Goal: Task Accomplishment & Management: Use online tool/utility

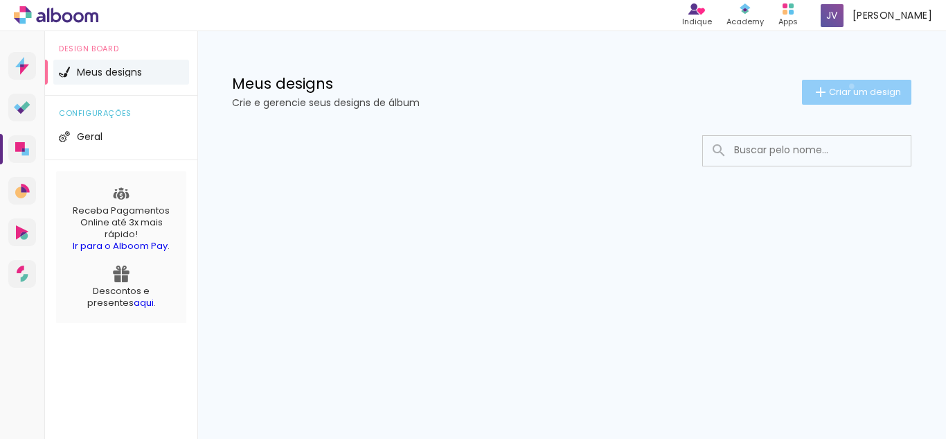
click at [849, 87] on span "Criar um design" at bounding box center [865, 91] width 72 height 9
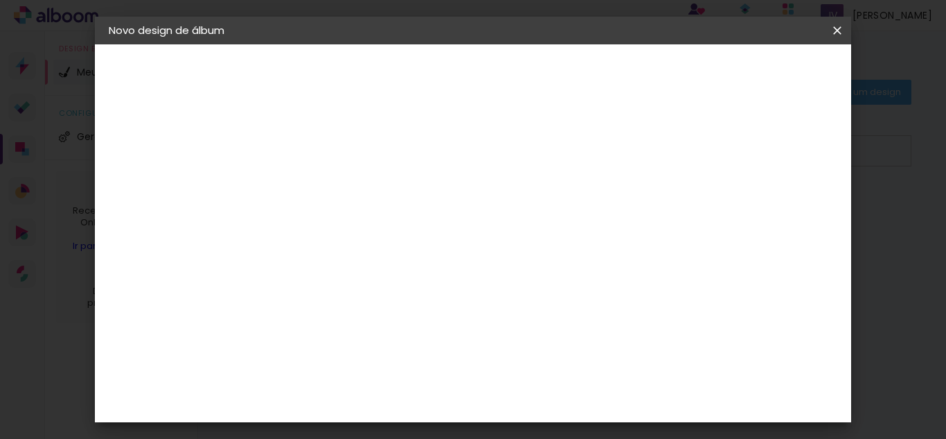
click at [335, 183] on input at bounding box center [335, 185] width 0 height 21
type input "Casamento de [PERSON_NAME] e [PERSON_NAME]"
type paper-input "Casamento de [PERSON_NAME] e [PERSON_NAME]"
click at [0, 0] on slot "Avançar" at bounding box center [0, 0] width 0 height 0
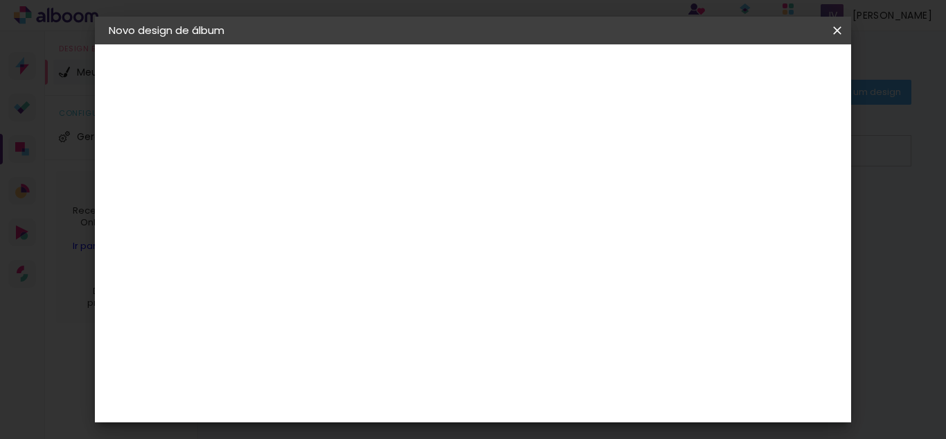
click at [441, 183] on div at bounding box center [371, 182] width 140 height 1
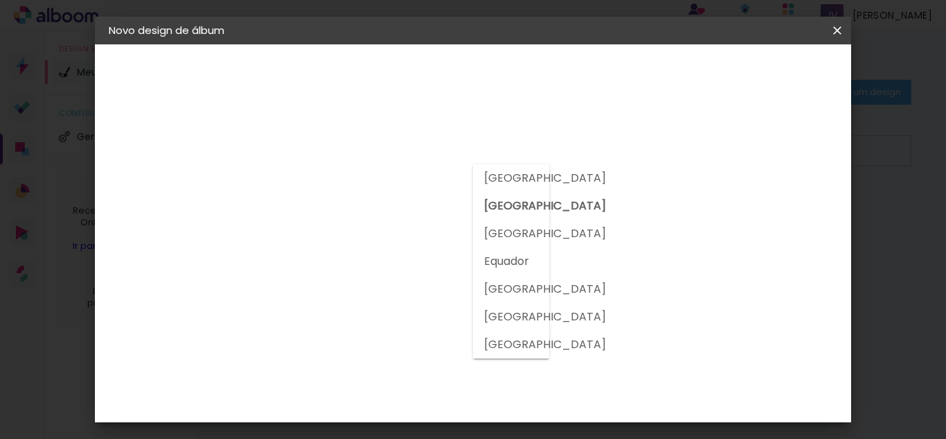
click at [0, 0] on slot "[GEOGRAPHIC_DATA]" at bounding box center [0, 0] width 0 height 0
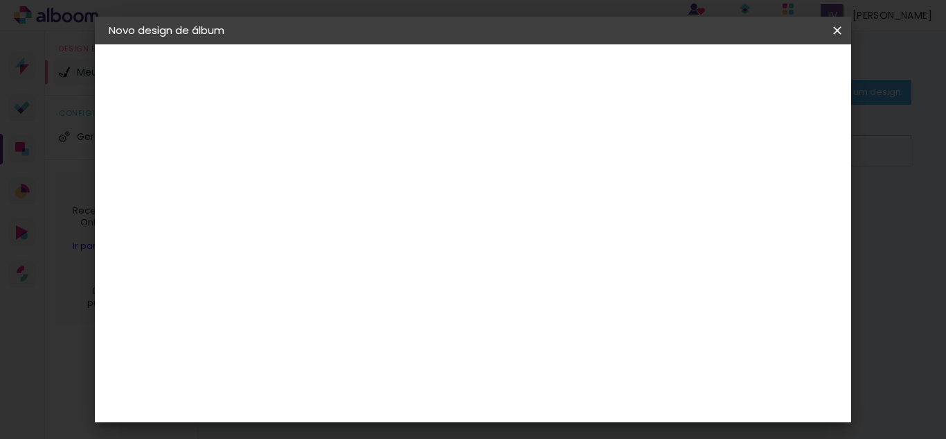
scroll to position [0, 0]
click at [0, 0] on slot "Tamanho Livre" at bounding box center [0, 0] width 0 height 0
click at [594, 62] on paper-button "Avançar" at bounding box center [561, 74] width 68 height 24
click at [750, 80] on paper-button "Iniciar design" at bounding box center [719, 74] width 91 height 24
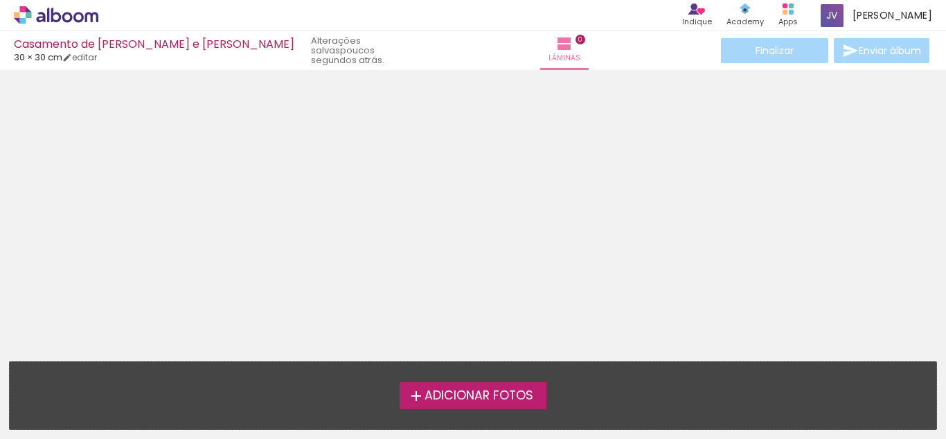
click at [440, 384] on label "Adicionar Fotos" at bounding box center [474, 395] width 148 height 26
click at [0, 0] on input "file" at bounding box center [0, 0] width 0 height 0
click at [51, 10] on icon at bounding box center [56, 15] width 10 height 15
